Goal: Task Accomplishment & Management: Use online tool/utility

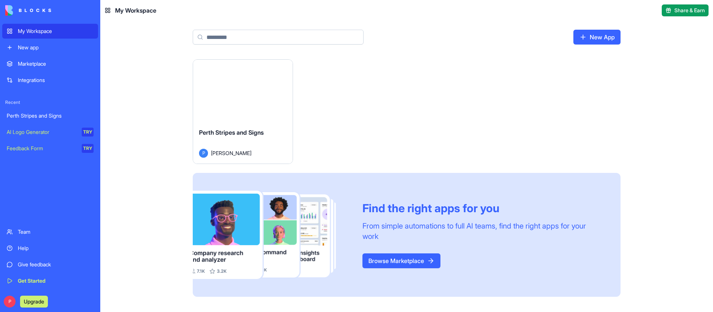
click at [232, 91] on button "Launch" at bounding box center [243, 91] width 56 height 15
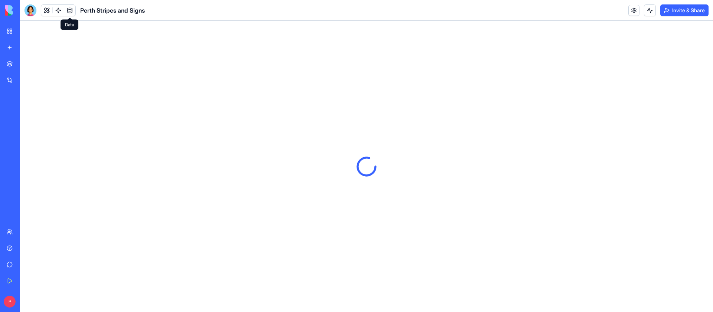
click at [72, 9] on link at bounding box center [69, 10] width 11 height 11
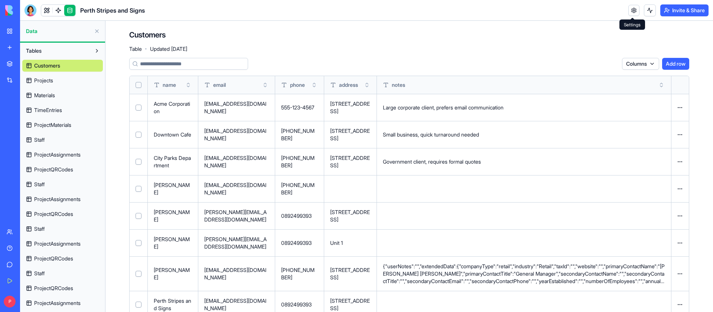
click at [632, 9] on link at bounding box center [633, 10] width 11 height 11
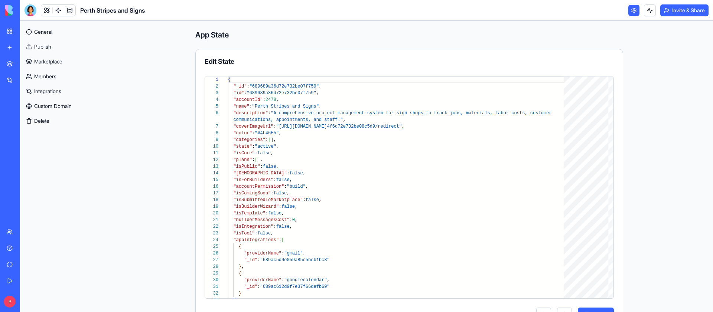
scroll to position [29, 0]
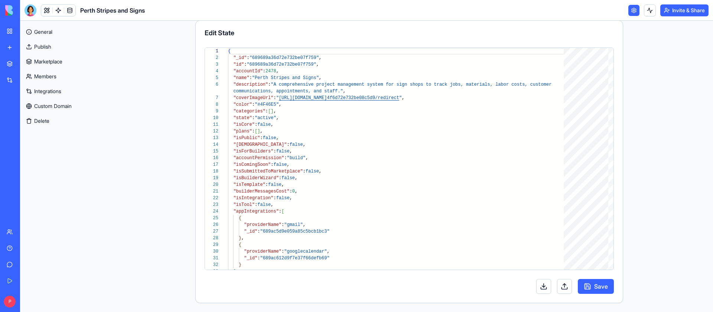
click at [545, 285] on button at bounding box center [543, 286] width 15 height 15
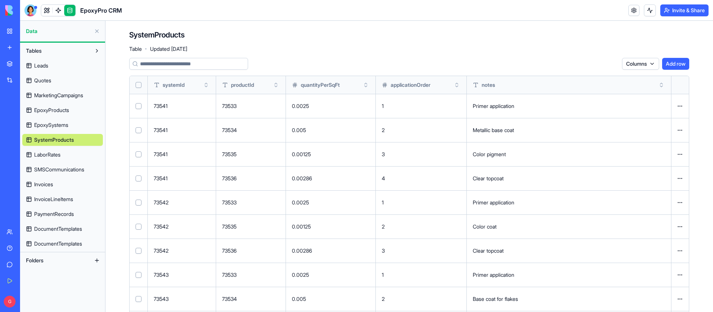
click at [101, 8] on span "EpoxyPro CRM" at bounding box center [101, 10] width 42 height 9
copy header "EpoxyPro CRM"
